Goal: Check status: Check status

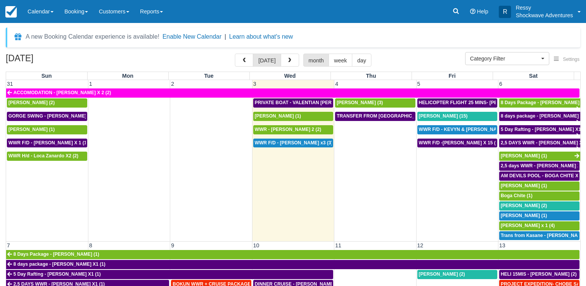
select select
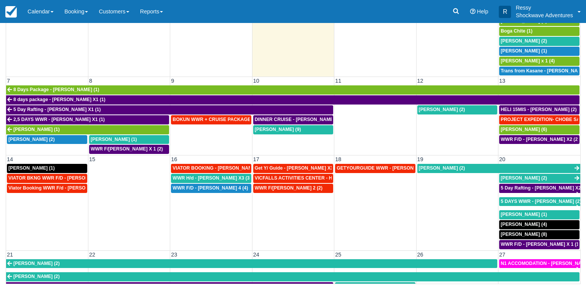
scroll to position [220, 0]
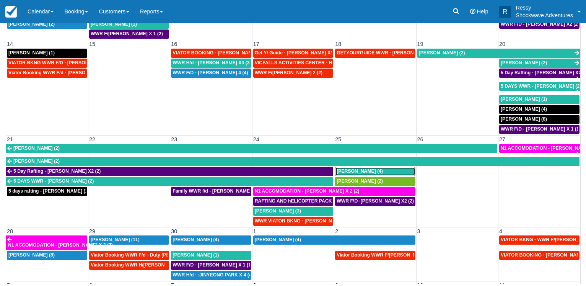
click at [339, 169] on span "[PERSON_NAME] (4)" at bounding box center [360, 170] width 46 height 5
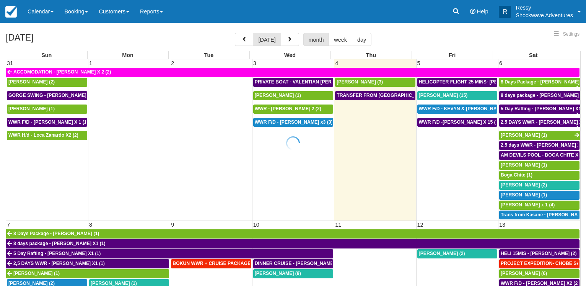
select select
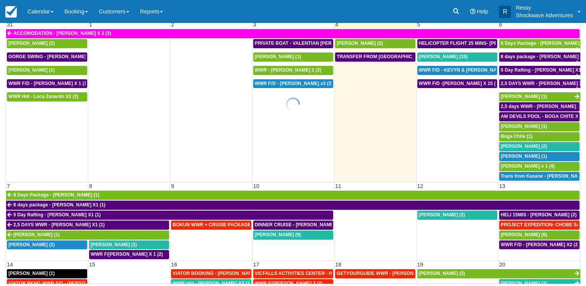
select select
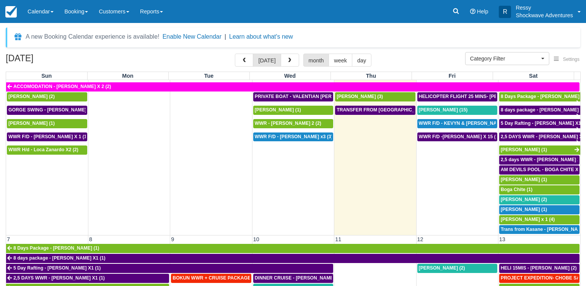
scroll to position [0, 0]
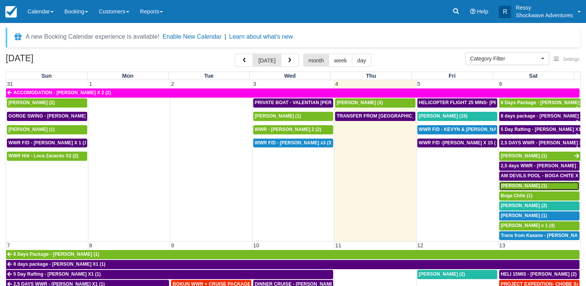
click at [524, 183] on span "[PERSON_NAME] (1)" at bounding box center [524, 185] width 46 height 5
select select
click at [520, 203] on span "[PERSON_NAME] (2)" at bounding box center [524, 205] width 46 height 5
select select
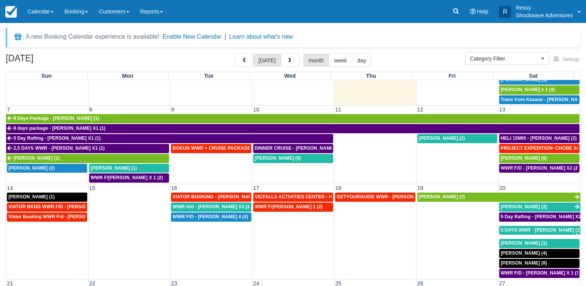
scroll to position [147, 0]
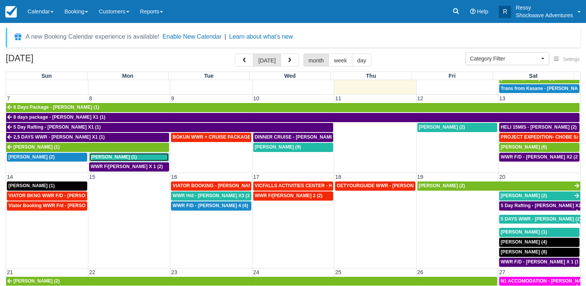
click at [140, 154] on div "Rodney Carabott (1)" at bounding box center [129, 157] width 77 height 6
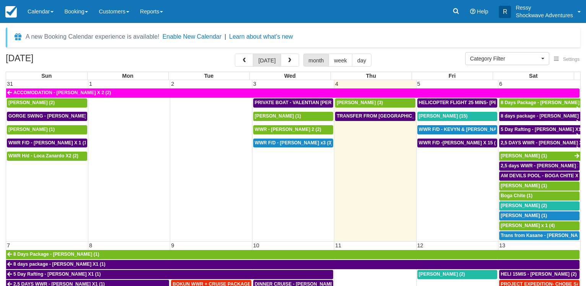
select select
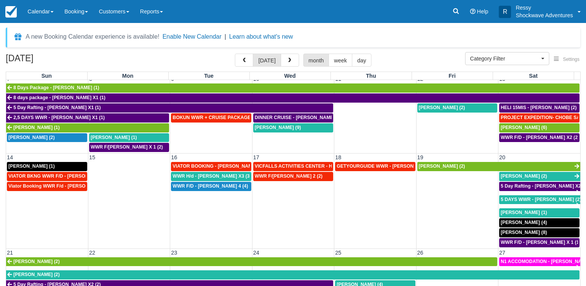
scroll to position [110, 0]
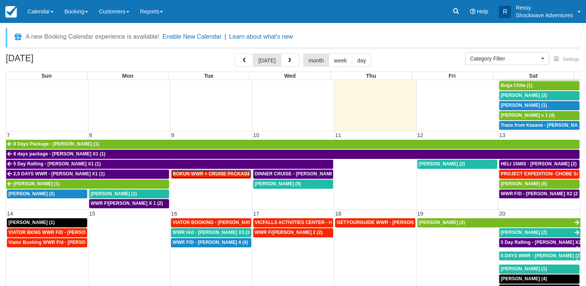
click at [219, 171] on span "BOKUN WWR + CRUISE PACKAGE - [PERSON_NAME] South X 2 (2)" at bounding box center [249, 173] width 152 height 5
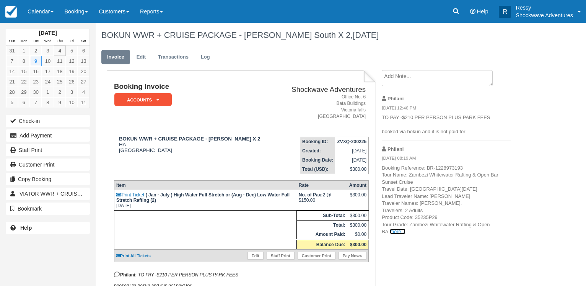
click at [396, 232] on link "more..." at bounding box center [397, 231] width 15 height 6
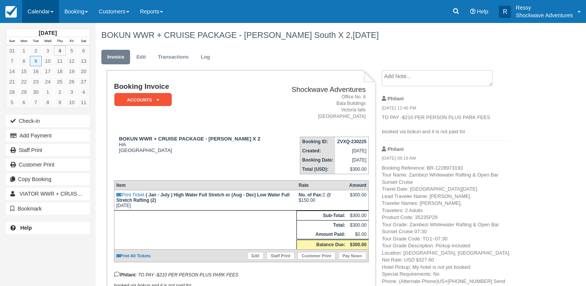
click at [38, 10] on link "Calendar" at bounding box center [40, 11] width 37 height 23
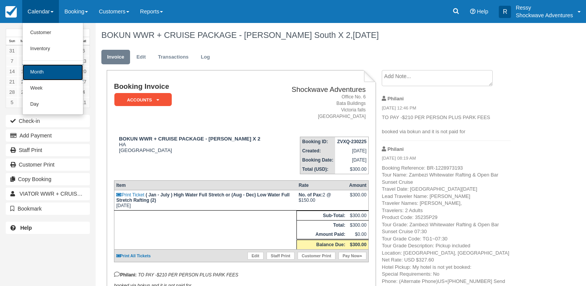
click at [40, 74] on link "Month" at bounding box center [53, 72] width 60 height 16
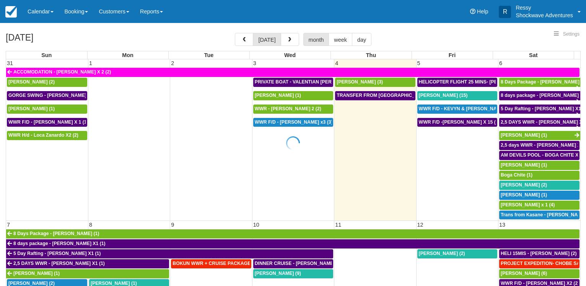
select select
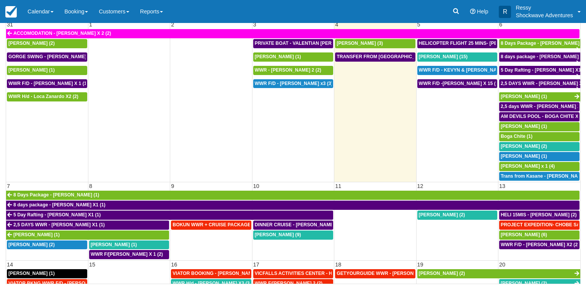
select select
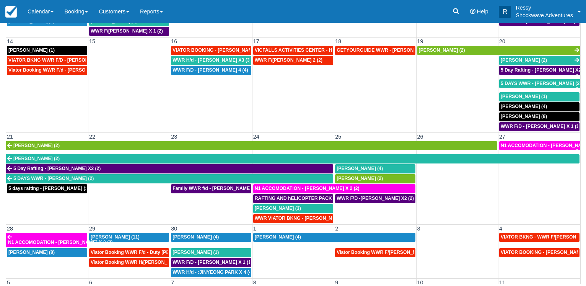
scroll to position [257, 0]
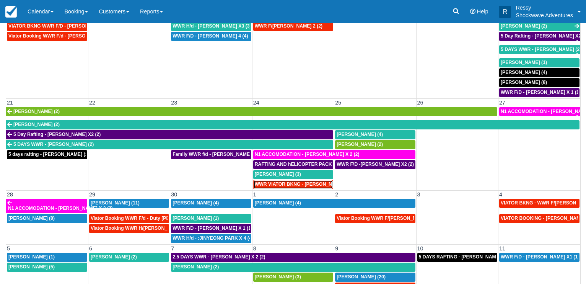
click at [306, 181] on span "WWR VIATOR BKNG - Tan, Nicholas X 2 (2)" at bounding box center [305, 183] width 100 height 5
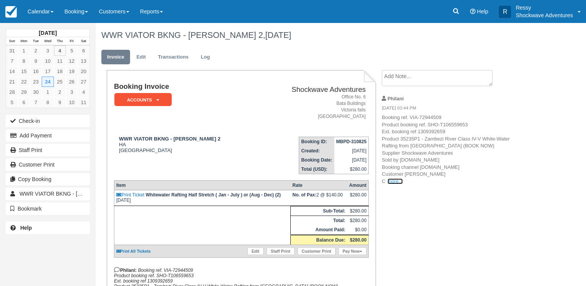
click at [398, 181] on link "more..." at bounding box center [395, 181] width 15 height 6
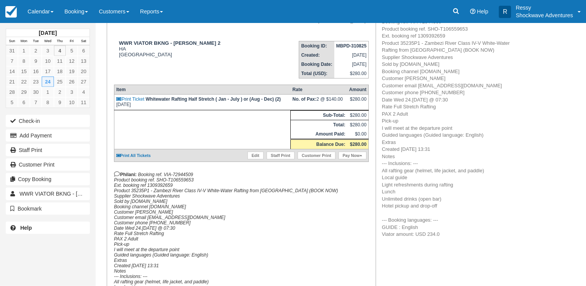
scroll to position [197, 0]
